Goal: Navigation & Orientation: Find specific page/section

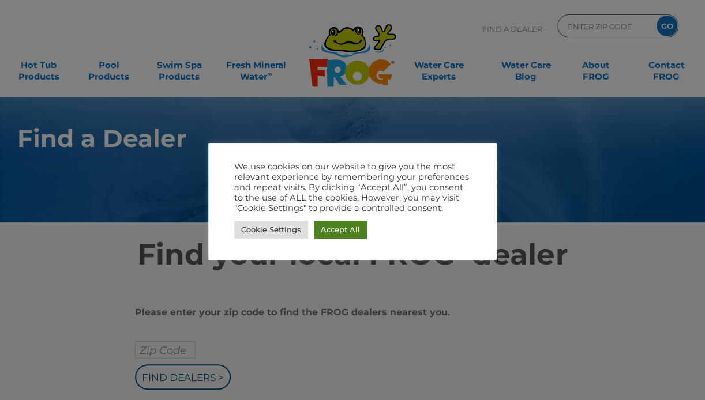
click at [342, 224] on link "Accept All" at bounding box center [340, 230] width 53 height 18
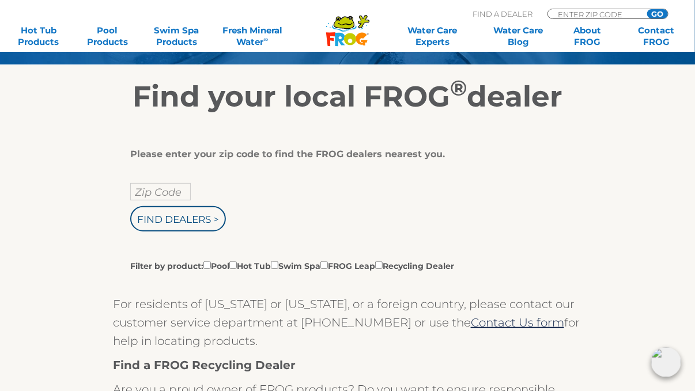
scroll to position [173, 0]
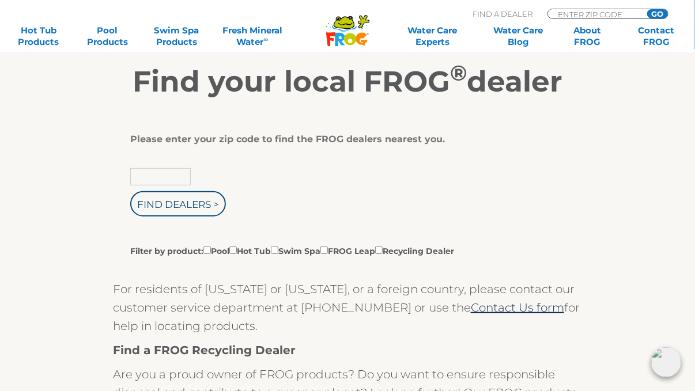
click at [168, 175] on input "text" at bounding box center [160, 176] width 61 height 17
type input "83549"
click at [183, 202] on input "Find Dealers >" at bounding box center [178, 203] width 96 height 25
click at [187, 203] on input "Find Dealers >" at bounding box center [178, 203] width 96 height 25
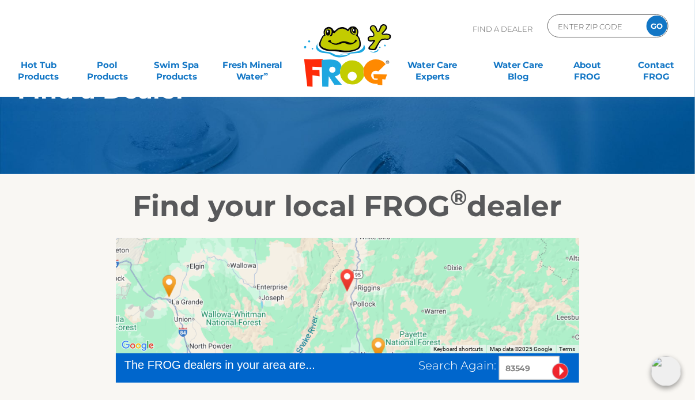
scroll to position [115, 0]
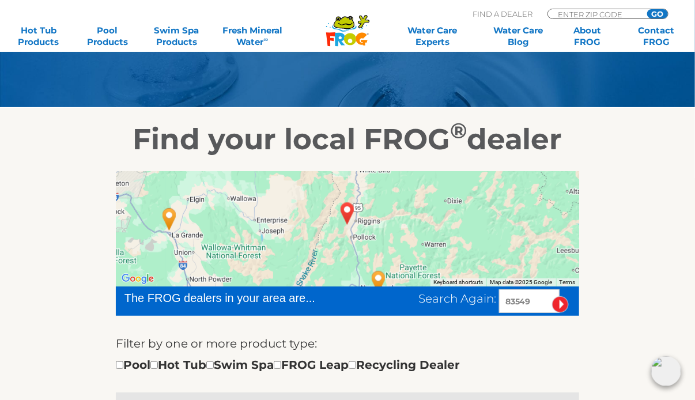
click at [346, 218] on img "RIGGINS, ID 83549" at bounding box center [348, 213] width 36 height 40
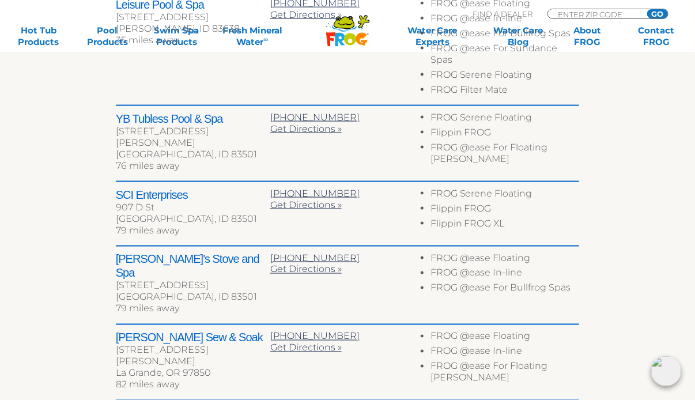
scroll to position [692, 0]
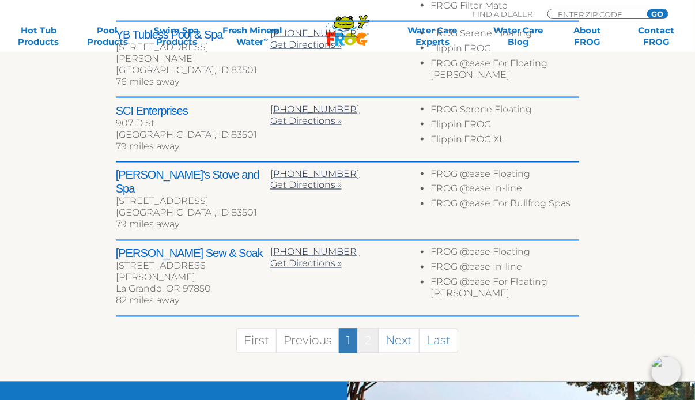
click at [366, 329] on link "2" at bounding box center [367, 341] width 21 height 25
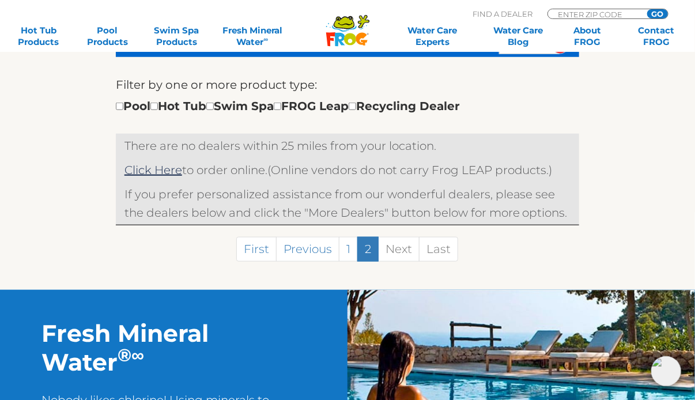
scroll to position [436, 0]
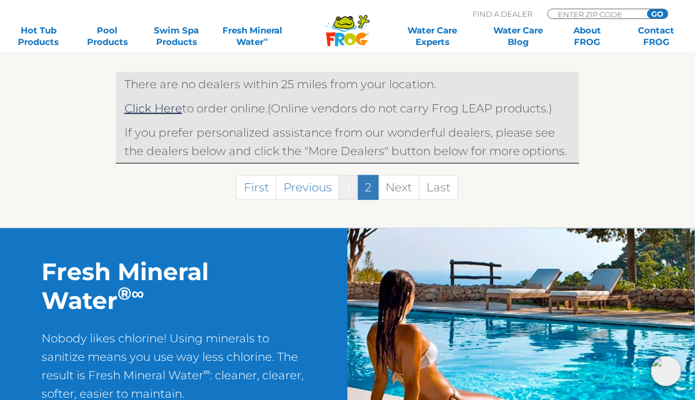
click at [349, 188] on link "1" at bounding box center [348, 187] width 19 height 25
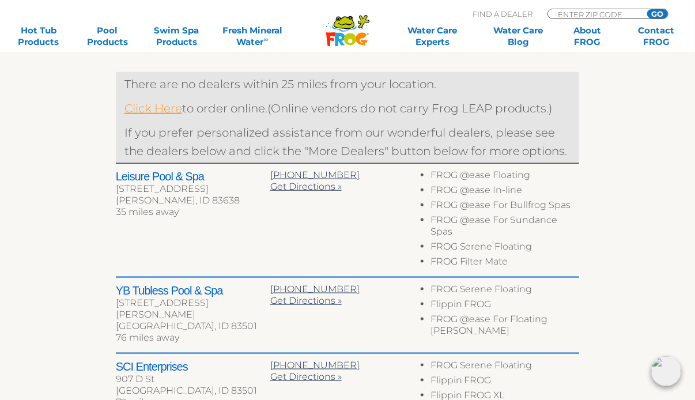
click at [167, 105] on link "Click Here" at bounding box center [154, 108] width 58 height 14
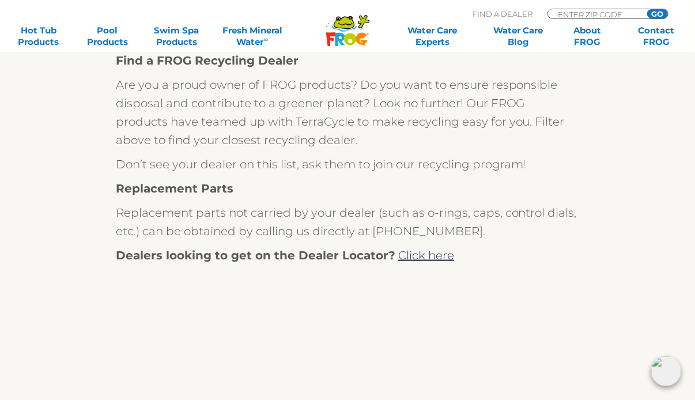
scroll to position [461, 0]
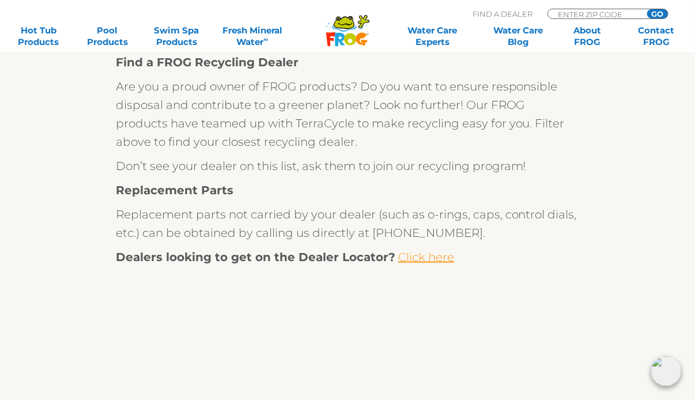
click at [419, 259] on link "Click here" at bounding box center [426, 257] width 56 height 14
